Goal: Task Accomplishment & Management: Manage account settings

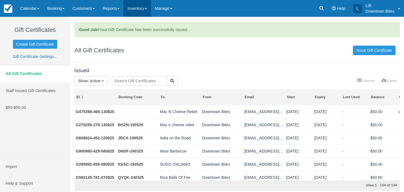
click at [142, 8] on link "Inventory" at bounding box center [136, 8] width 27 height 17
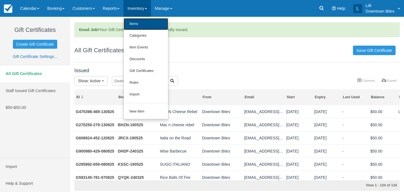
click at [149, 29] on link "Items" at bounding box center [146, 24] width 44 height 12
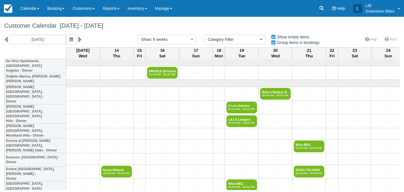
select select
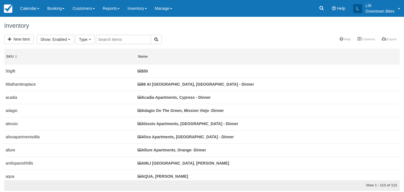
select select
click at [197, 41] on input "text" at bounding box center [186, 40] width 55 height 10
type input "toluca hil"
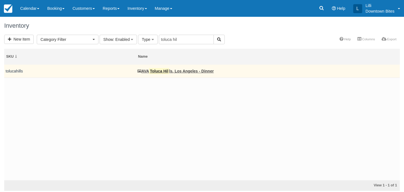
click at [187, 68] on td "AVA Toluca Hil ls, Los Angeles - Dinner" at bounding box center [268, 71] width 264 height 13
click at [187, 71] on link "AVA Toluca Hil ls, Los Angeles - Dinner" at bounding box center [175, 71] width 76 height 4
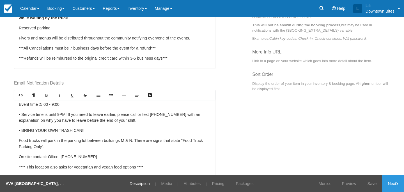
scroll to position [44, 0]
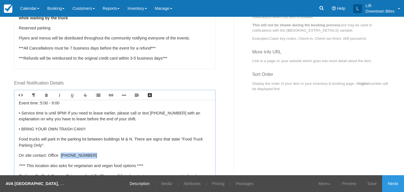
drag, startPoint x: 92, startPoint y: 155, endPoint x: 63, endPoint y: 155, distance: 28.9
click at [63, 155] on p "On site contact: Office (323) 851-3450" at bounding box center [115, 156] width 192 height 6
copy p "(323) 851-3450"
click at [370, 184] on link "Save" at bounding box center [372, 183] width 20 height 17
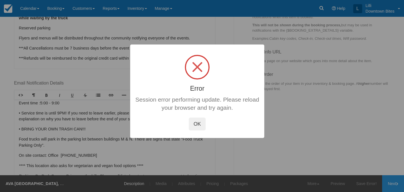
click at [200, 125] on button "OK" at bounding box center [197, 124] width 17 height 13
